Goal: Check status: Check status

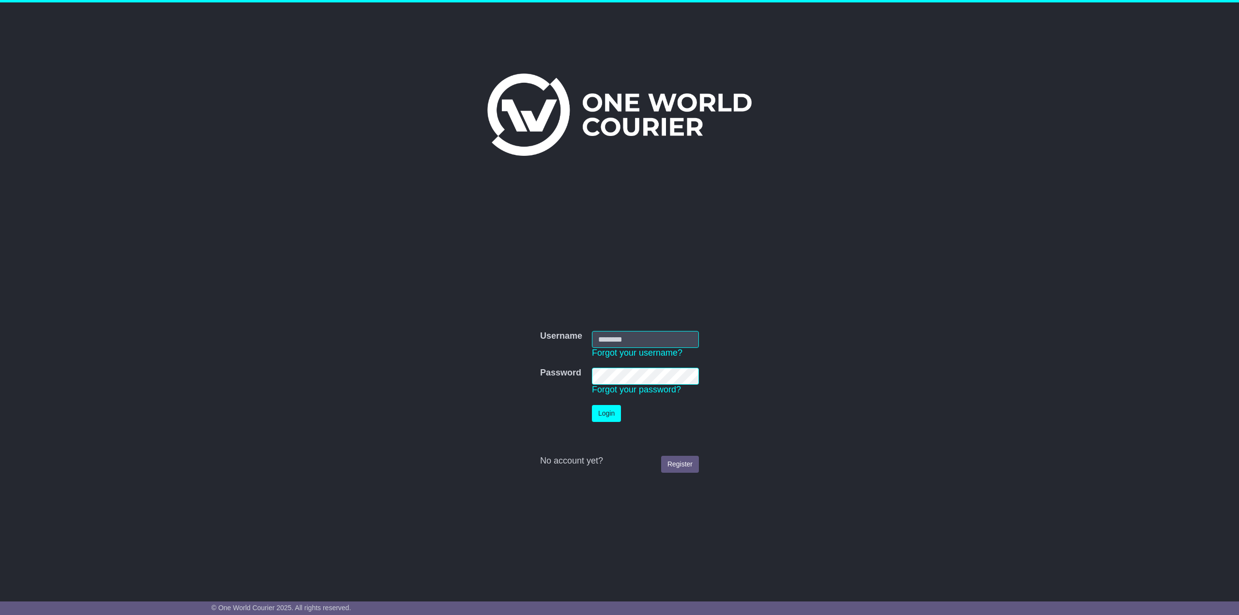
type input "**********"
click at [599, 411] on button "Login" at bounding box center [606, 413] width 29 height 17
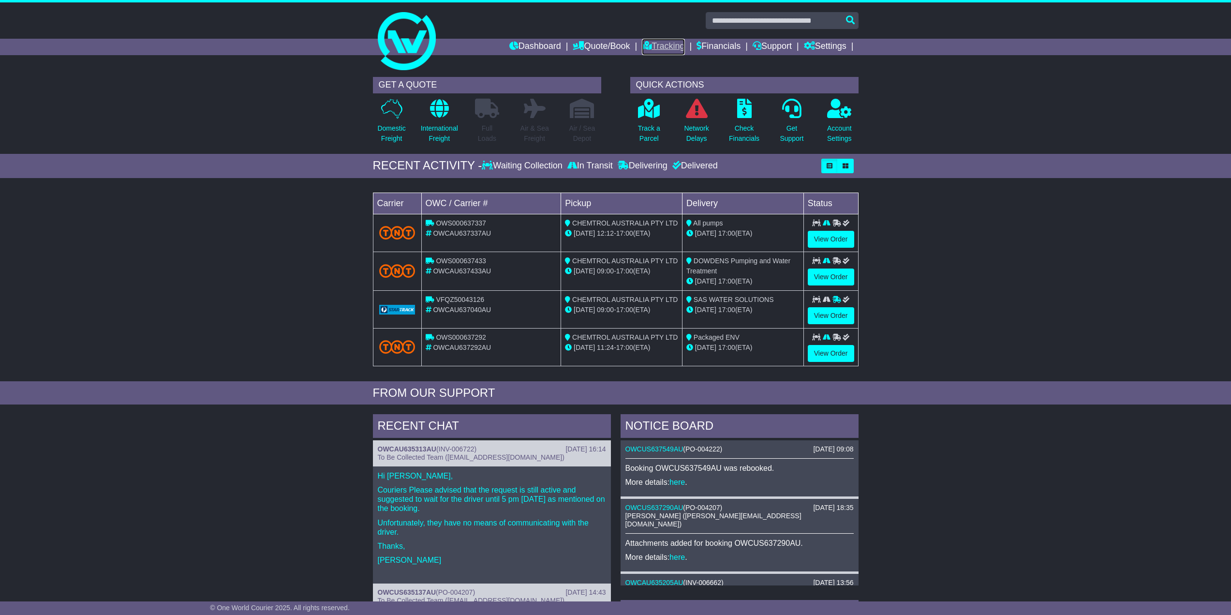
click at [654, 45] on link "Tracking" at bounding box center [663, 47] width 43 height 16
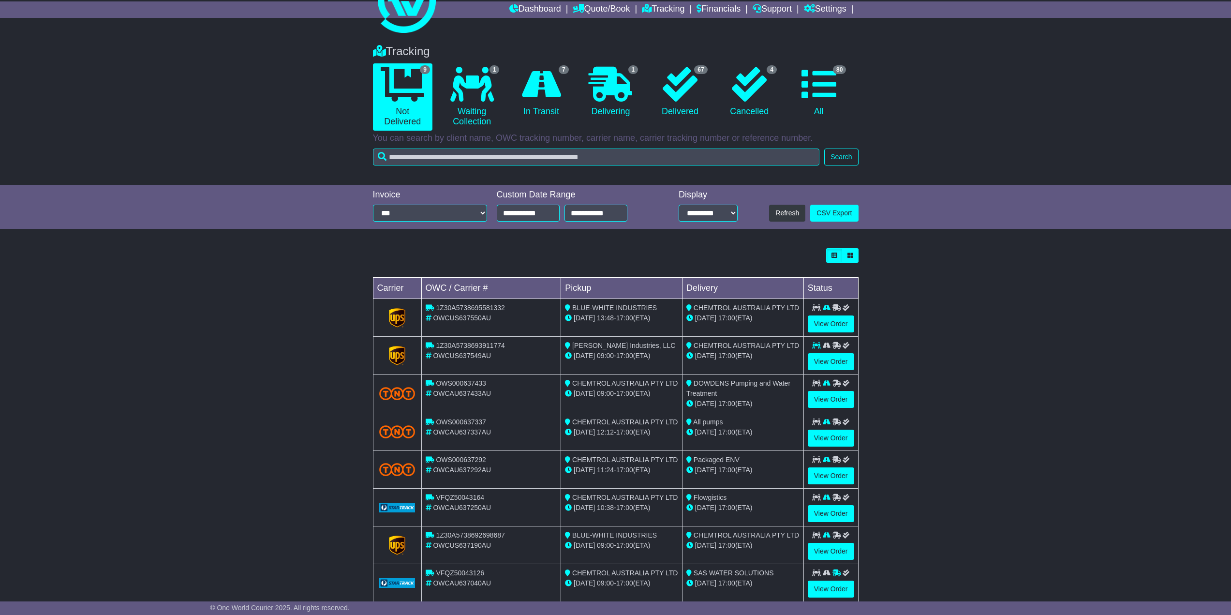
scroll to position [97, 0]
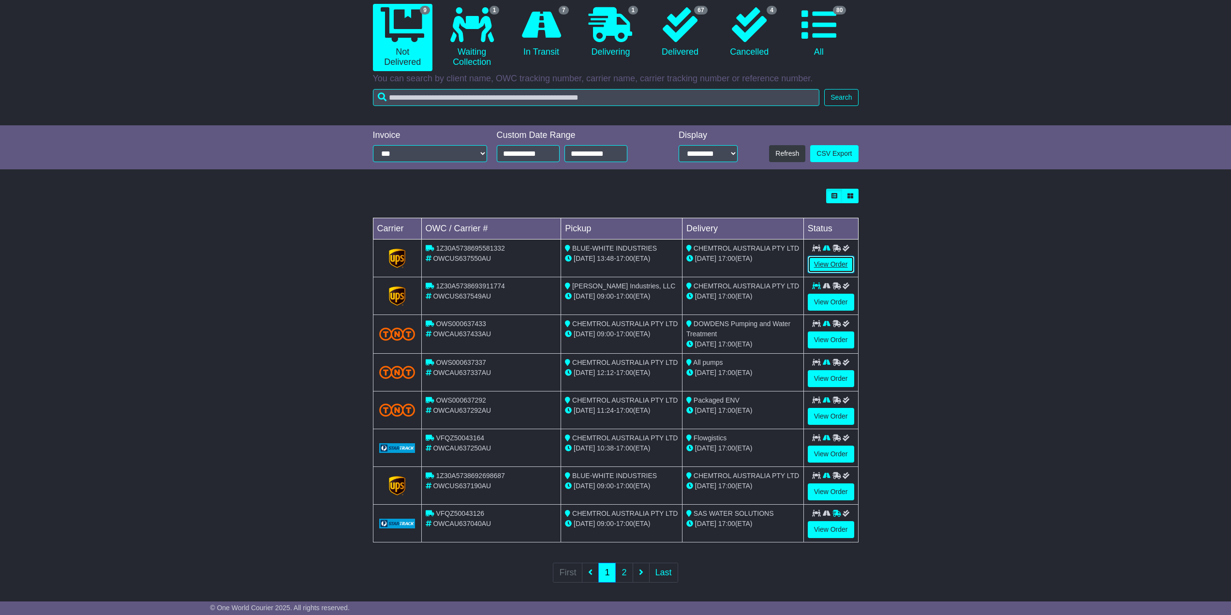
click at [818, 262] on link "View Order" at bounding box center [831, 264] width 46 height 17
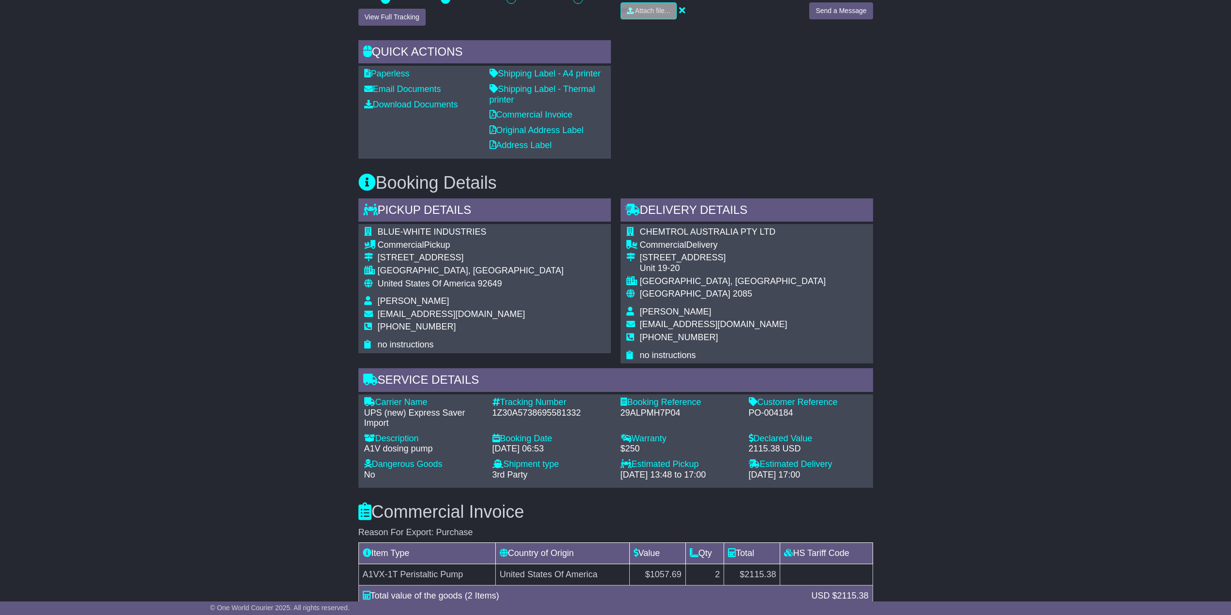
scroll to position [339, 0]
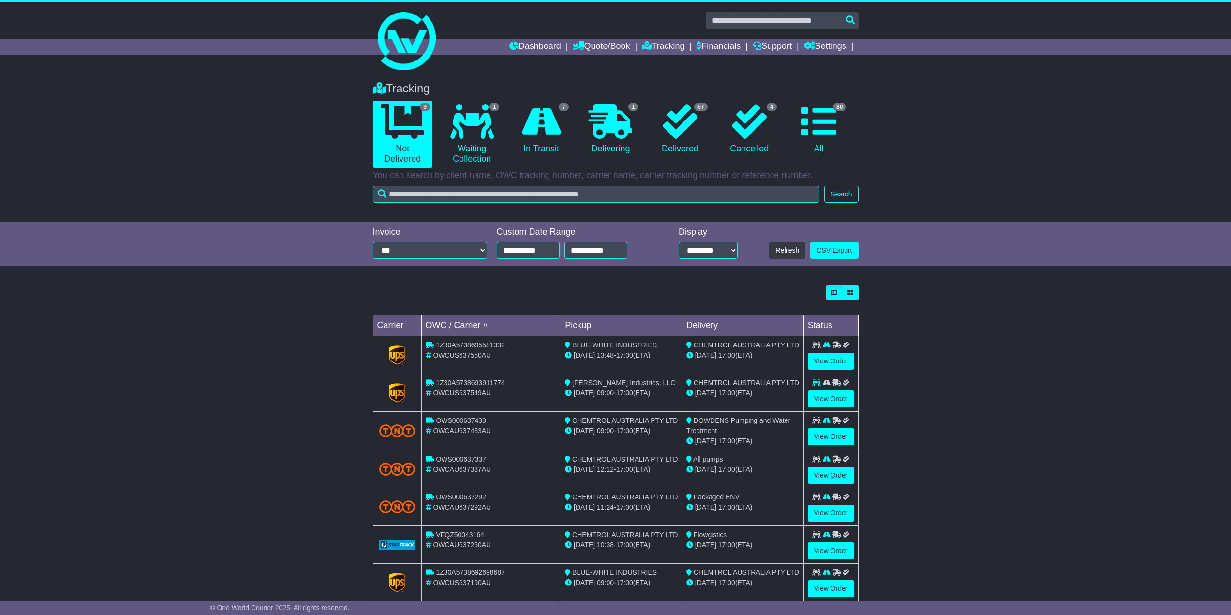
scroll to position [97, 0]
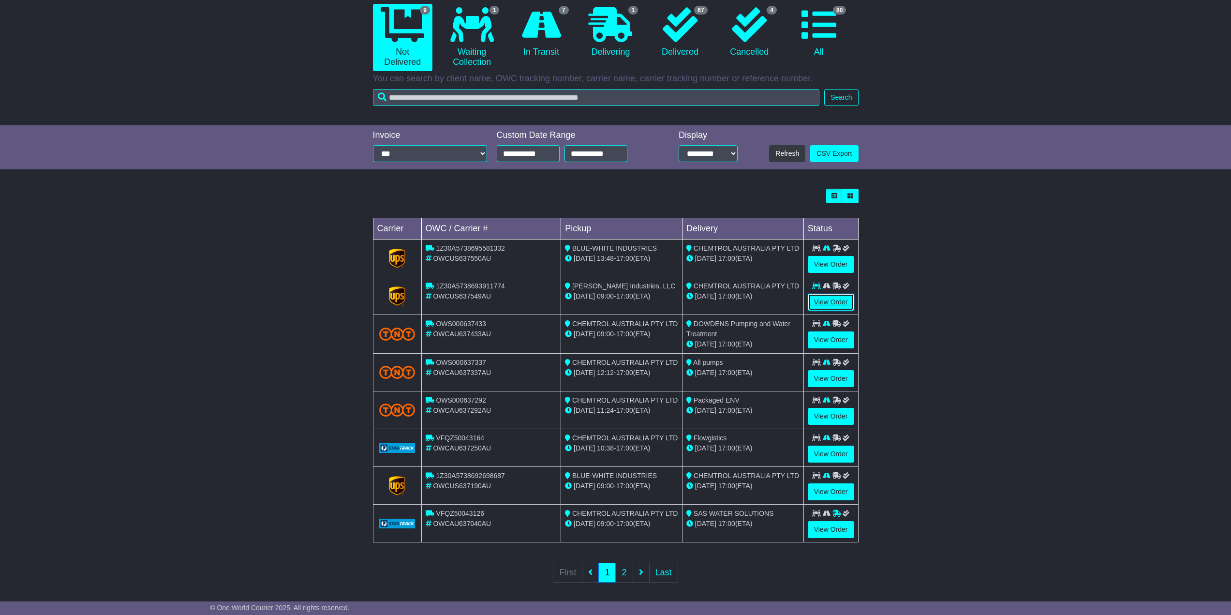
click at [838, 302] on link "View Order" at bounding box center [831, 302] width 46 height 17
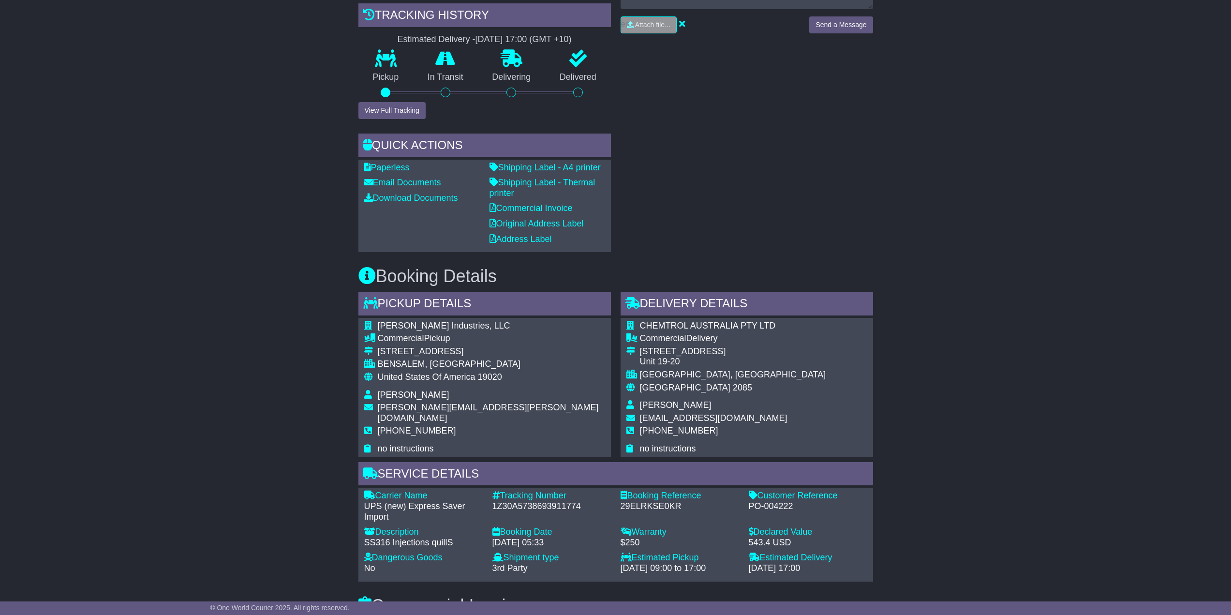
scroll to position [387, 0]
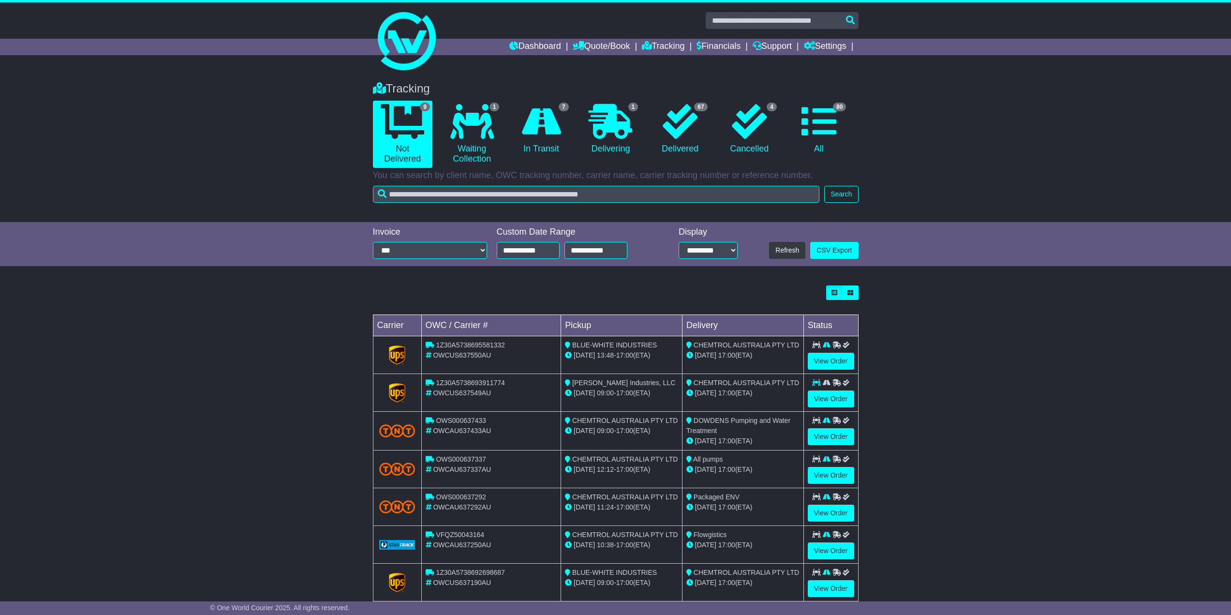
scroll to position [97, 0]
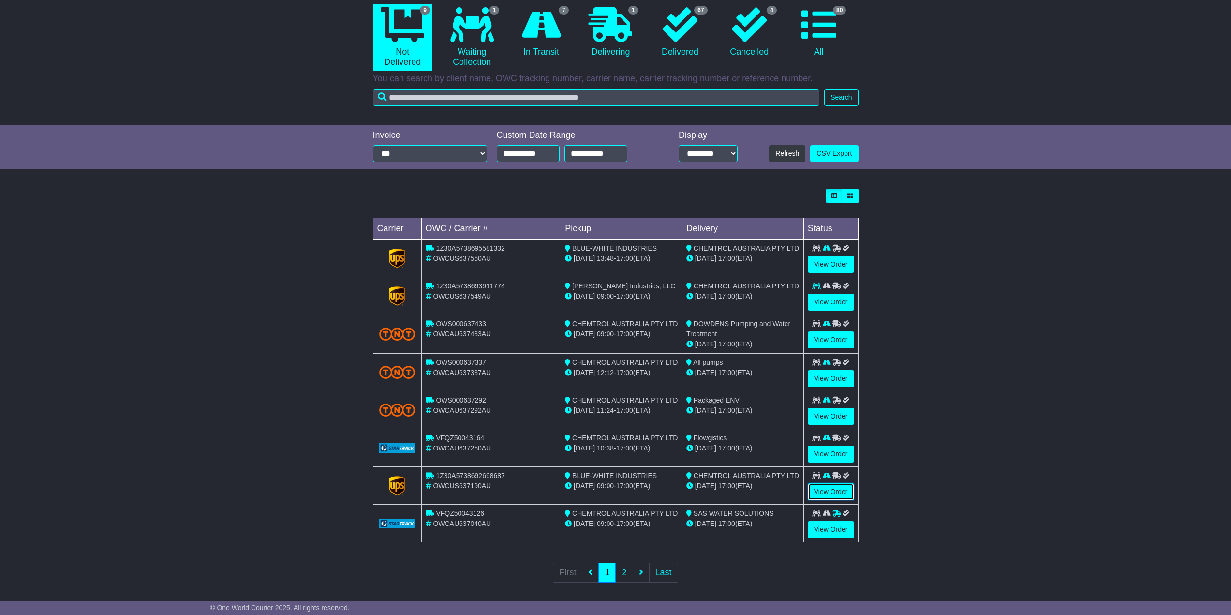
click at [840, 494] on link "View Order" at bounding box center [831, 491] width 46 height 17
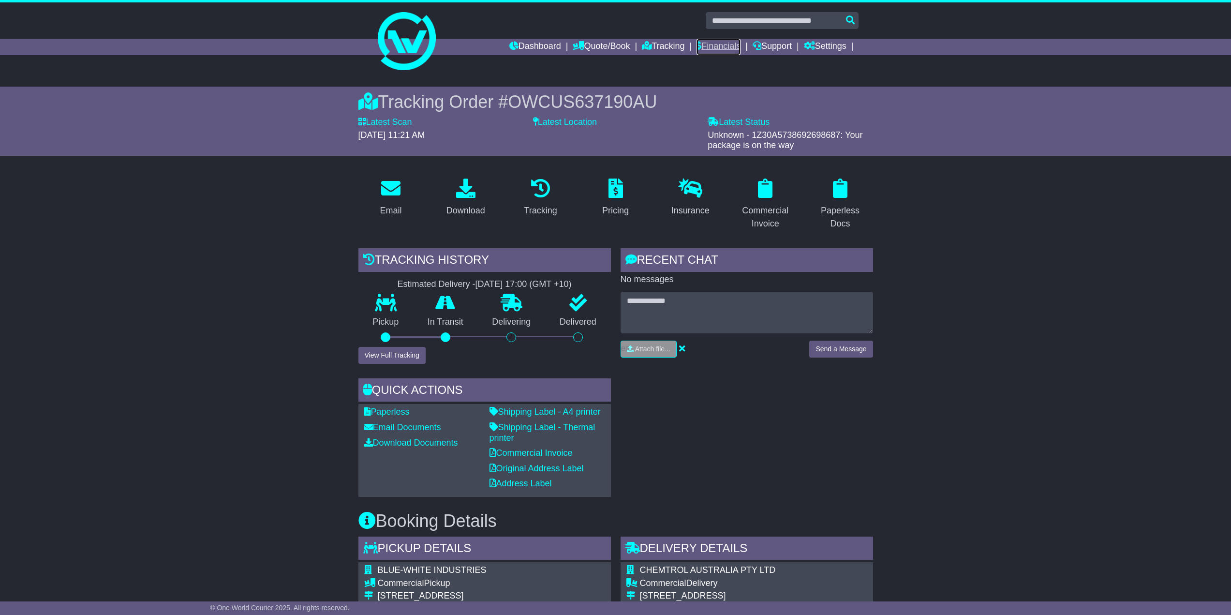
click at [717, 45] on link "Financials" at bounding box center [719, 47] width 44 height 16
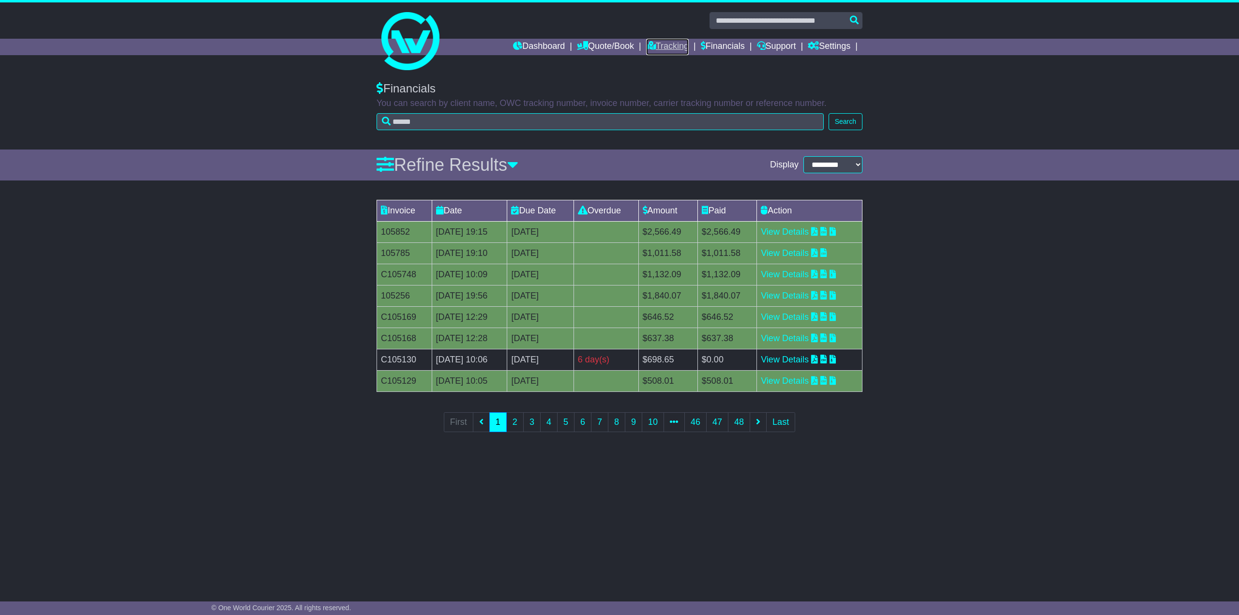
click at [664, 46] on link "Tracking" at bounding box center [667, 47] width 43 height 16
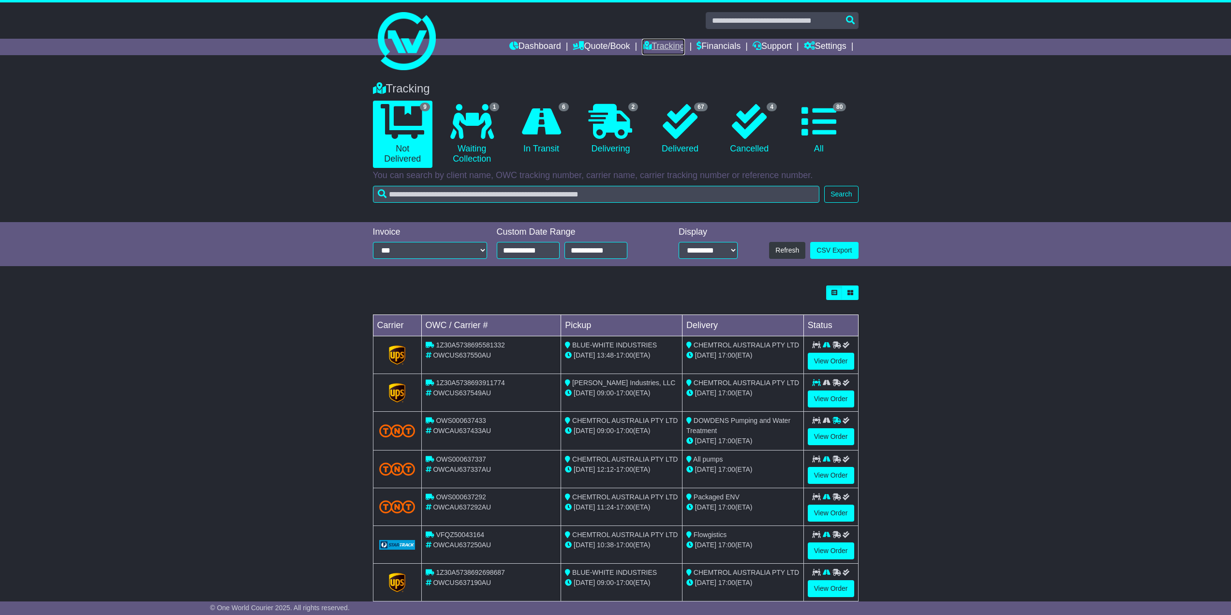
click at [649, 45] on link "Tracking" at bounding box center [663, 47] width 43 height 16
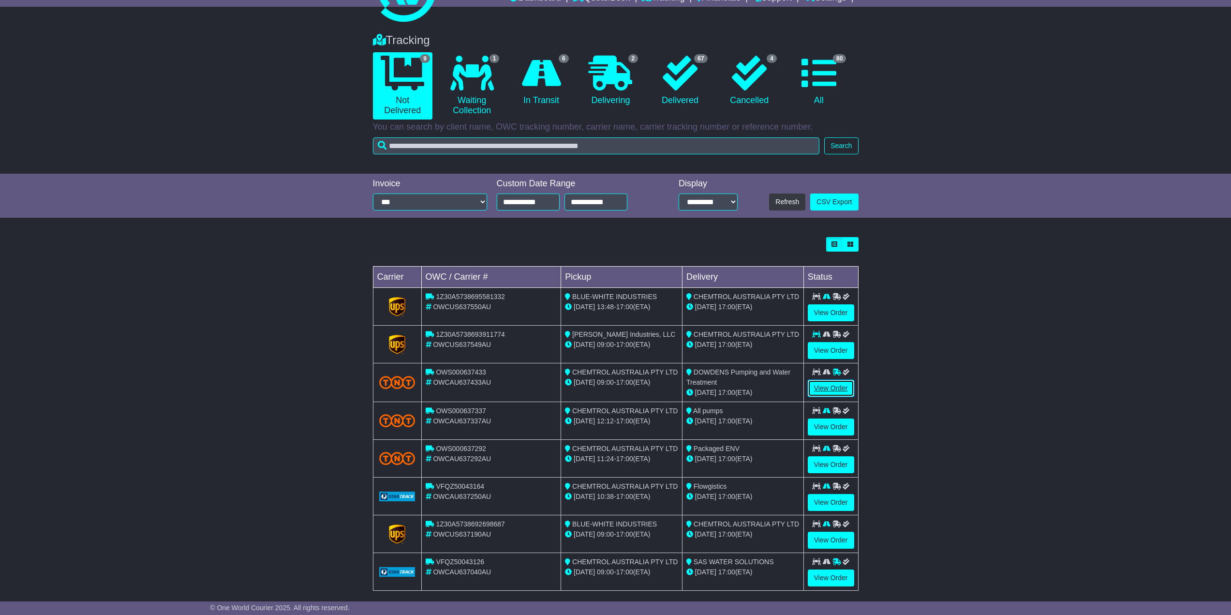
click at [826, 388] on link "View Order" at bounding box center [831, 388] width 46 height 17
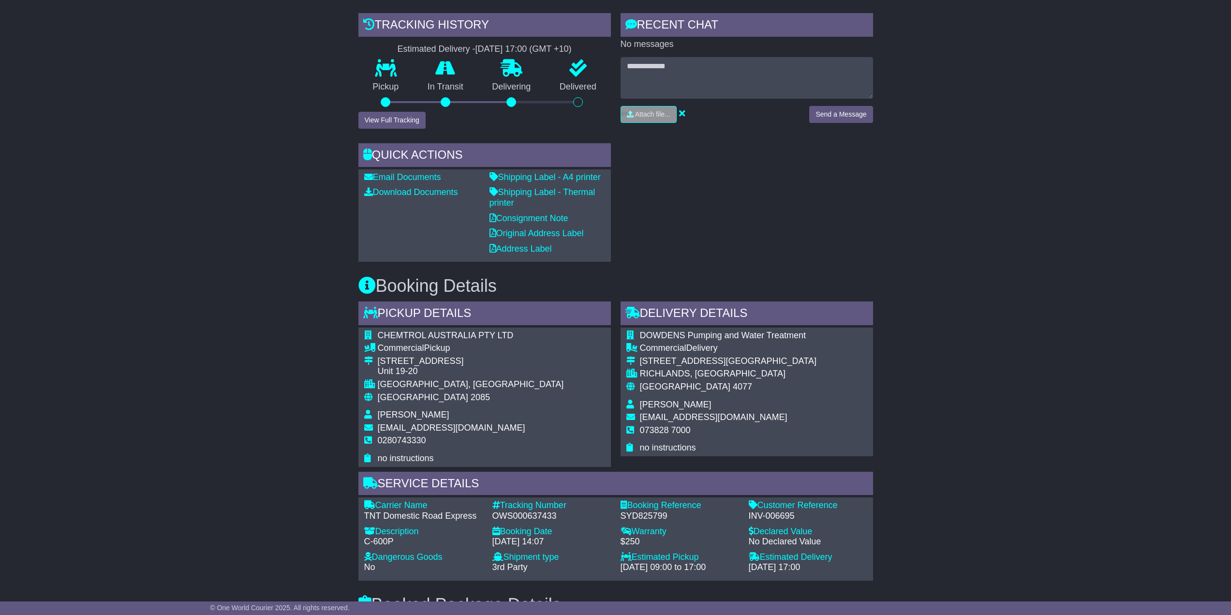
scroll to position [242, 0]
